Goal: Task Accomplishment & Management: Complete application form

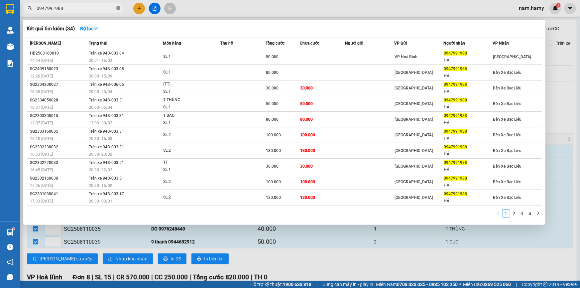
click at [117, 10] on span at bounding box center [118, 8] width 4 height 6
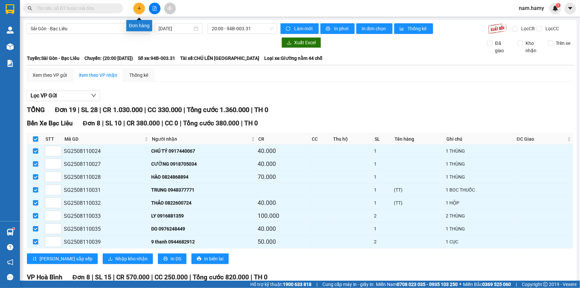
click at [138, 7] on icon "plus" at bounding box center [139, 8] width 5 height 5
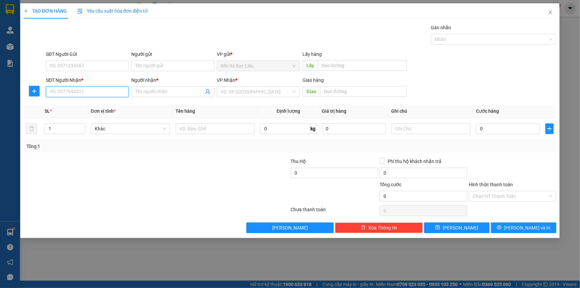
click at [113, 90] on input "SĐT Người Nhận *" at bounding box center [87, 91] width 83 height 11
type input "9"
type input "0941881440"
click at [169, 91] on input "Người nhận *" at bounding box center [169, 91] width 68 height 7
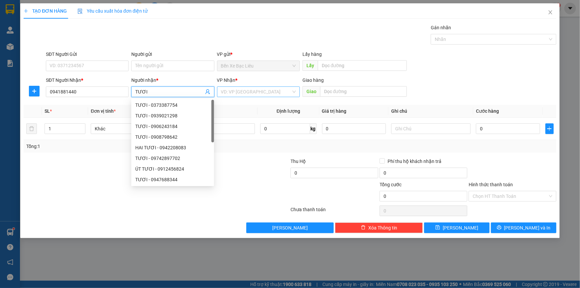
type input "TƯƠI"
click at [243, 87] on input "search" at bounding box center [256, 92] width 70 height 10
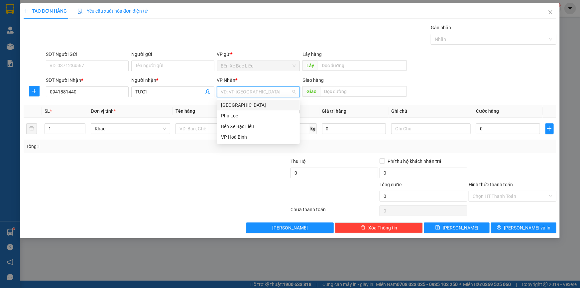
click at [247, 105] on div "[GEOGRAPHIC_DATA]" at bounding box center [258, 104] width 75 height 7
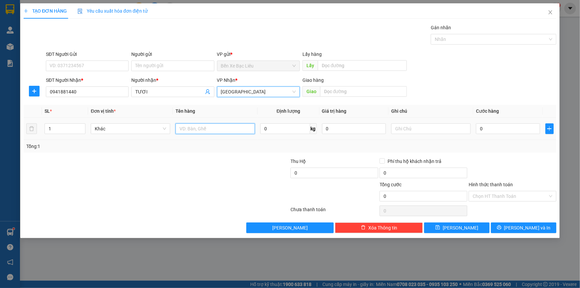
click at [232, 126] on input "text" at bounding box center [215, 128] width 79 height 11
type input "1 KIỆN"
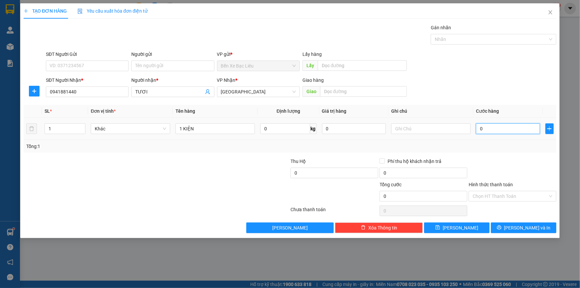
click at [501, 128] on input "0" at bounding box center [508, 128] width 64 height 11
type input "6"
type input "60"
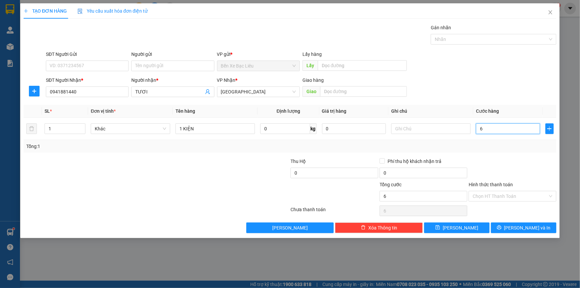
type input "60"
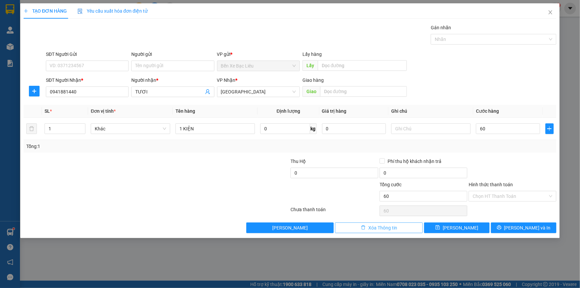
type input "60.000"
click at [403, 229] on button "Xóa Thông tin" at bounding box center [379, 227] width 88 height 11
type input "0"
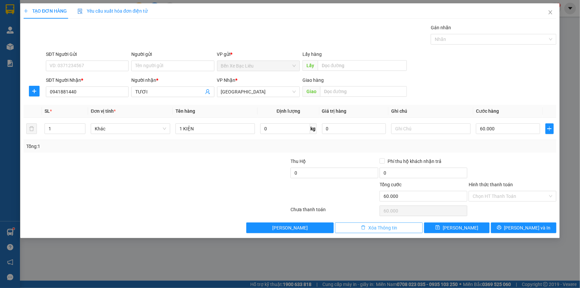
type input "0"
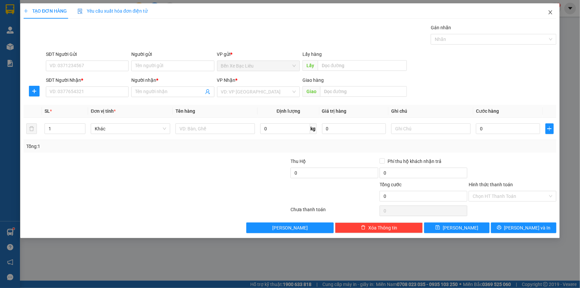
click at [547, 12] on span "Close" at bounding box center [550, 12] width 19 height 19
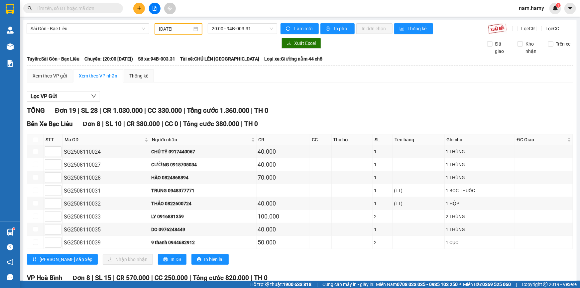
click at [549, 14] on div "Kết quả tìm kiếm ( 34 ) Bộ lọc Mã ĐH Trạng thái Món hàng Thu hộ Tổng cước Chưa …" at bounding box center [290, 8] width 580 height 17
click at [100, 33] on span "Sài Gòn - Bạc Liêu" at bounding box center [88, 29] width 115 height 10
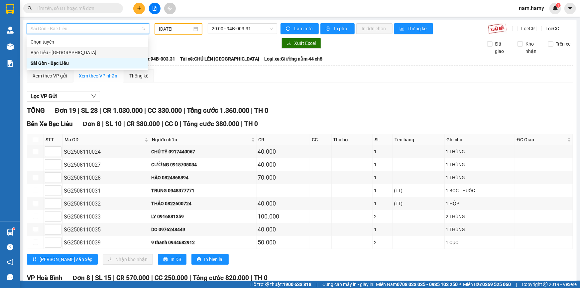
click at [103, 56] on div "Bạc Liêu - [GEOGRAPHIC_DATA]" at bounding box center [88, 52] width 114 height 7
type input "[DATE]"
